Goal: Navigation & Orientation: Find specific page/section

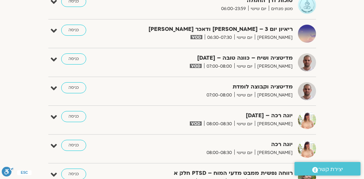
scroll to position [314, 0]
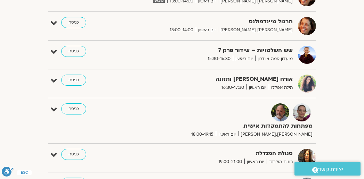
scroll to position [362, 0]
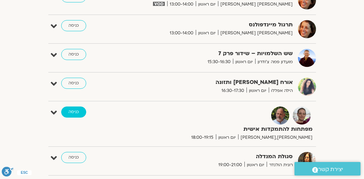
click at [77, 113] on link "כניסה" at bounding box center [73, 112] width 25 height 11
